Goal: Task Accomplishment & Management: Use online tool/utility

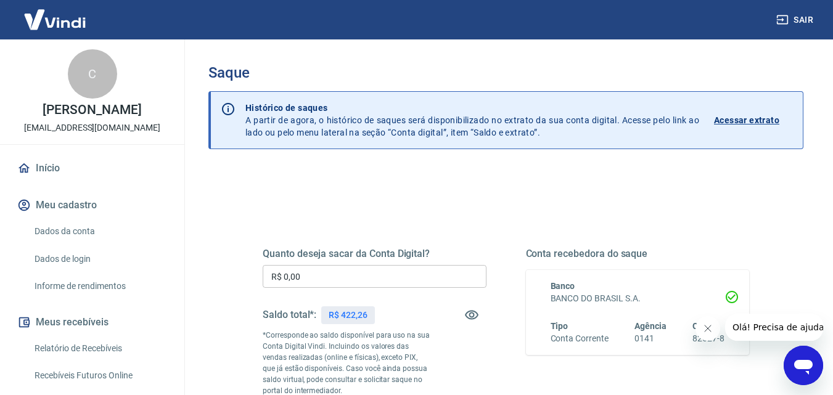
click at [374, 274] on input "R$ 0,00" at bounding box center [375, 276] width 224 height 23
type input "R$ 422,26"
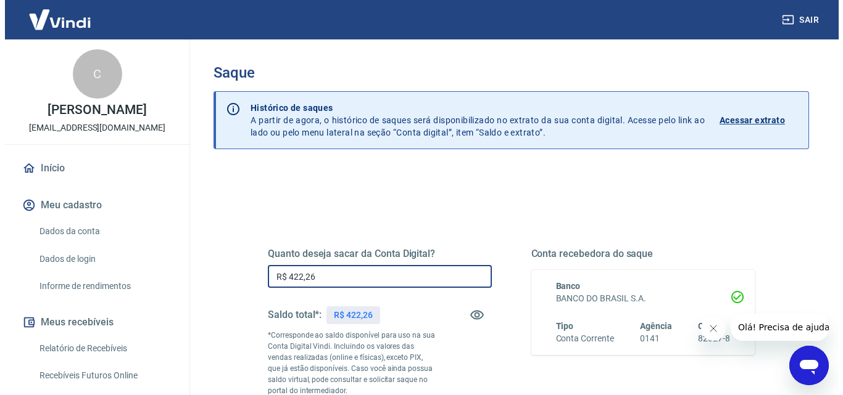
scroll to position [185, 0]
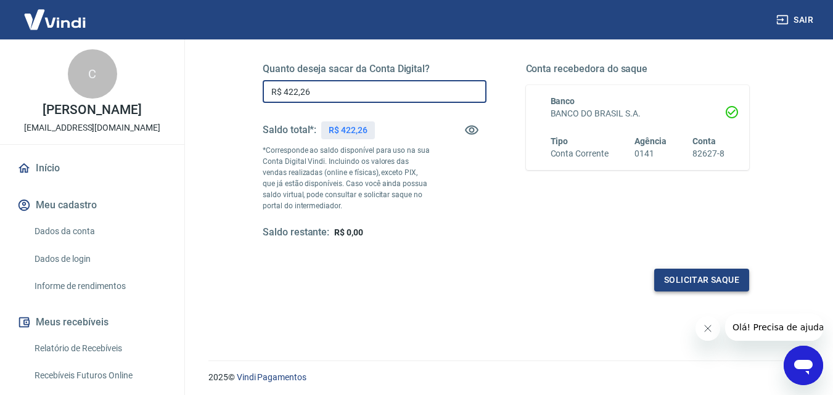
click at [708, 278] on button "Solicitar saque" at bounding box center [701, 280] width 95 height 23
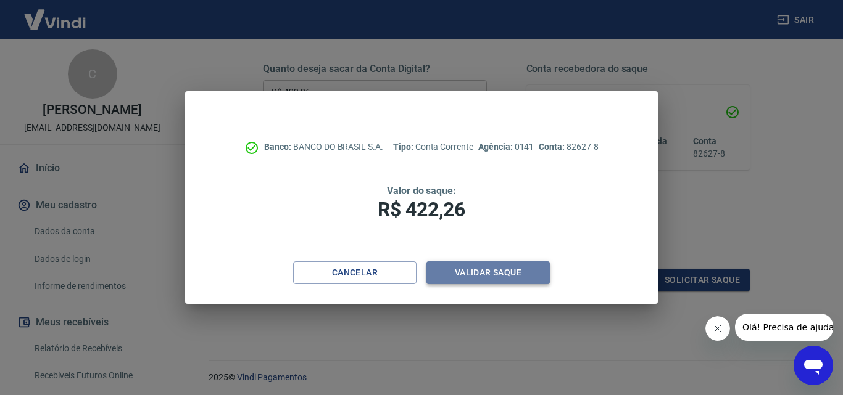
click at [485, 275] on button "Validar saque" at bounding box center [487, 273] width 123 height 23
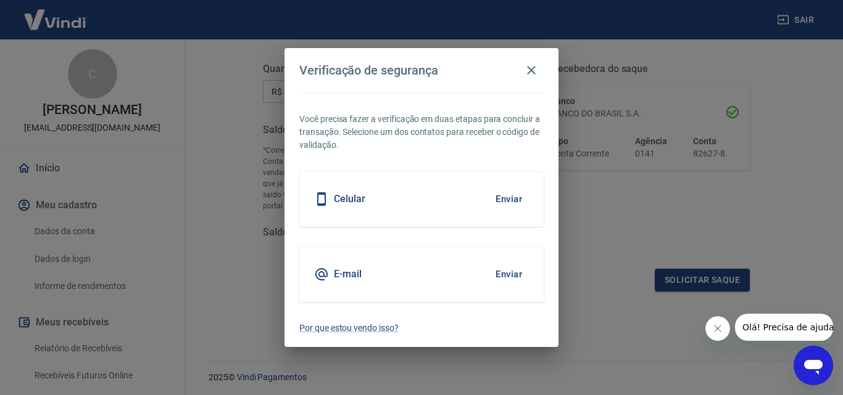
click at [524, 271] on button "Enviar" at bounding box center [509, 275] width 40 height 26
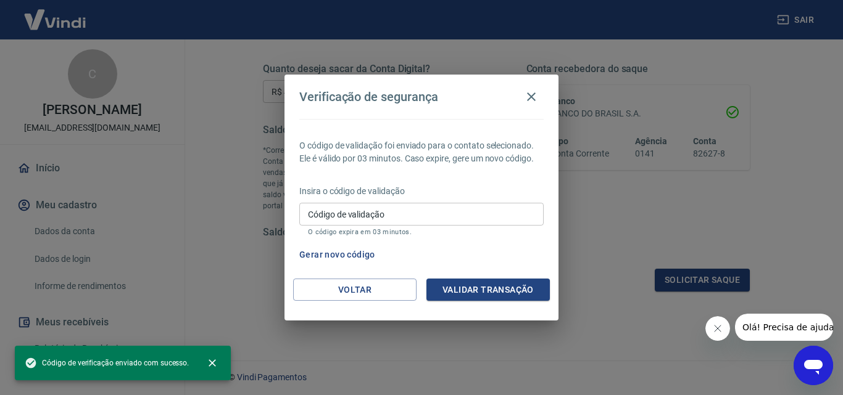
click at [413, 213] on input "Código de validação" at bounding box center [421, 214] width 244 height 23
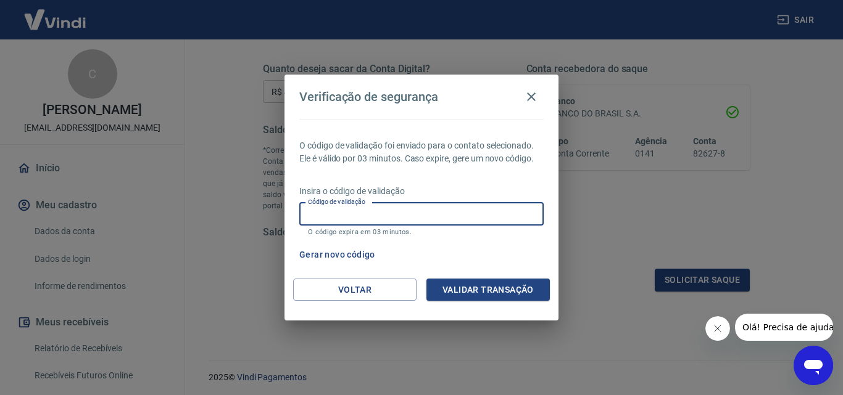
click at [353, 213] on input "Código de validação" at bounding box center [421, 214] width 244 height 23
type input "715350"
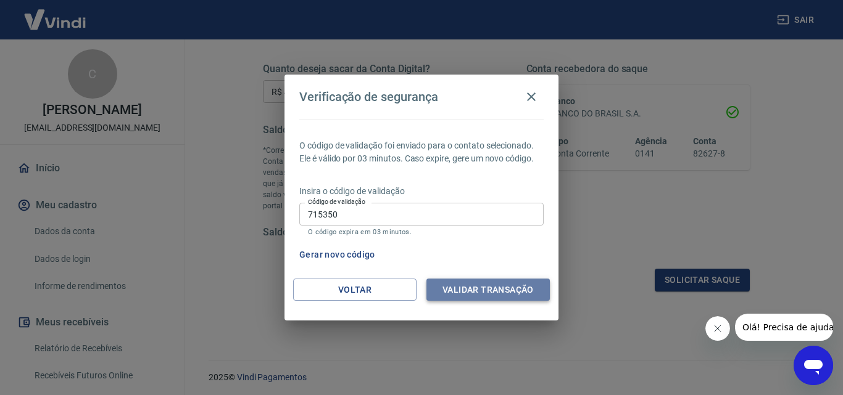
click at [483, 289] on button "Validar transação" at bounding box center [487, 290] width 123 height 23
